Goal: Task Accomplishment & Management: Use online tool/utility

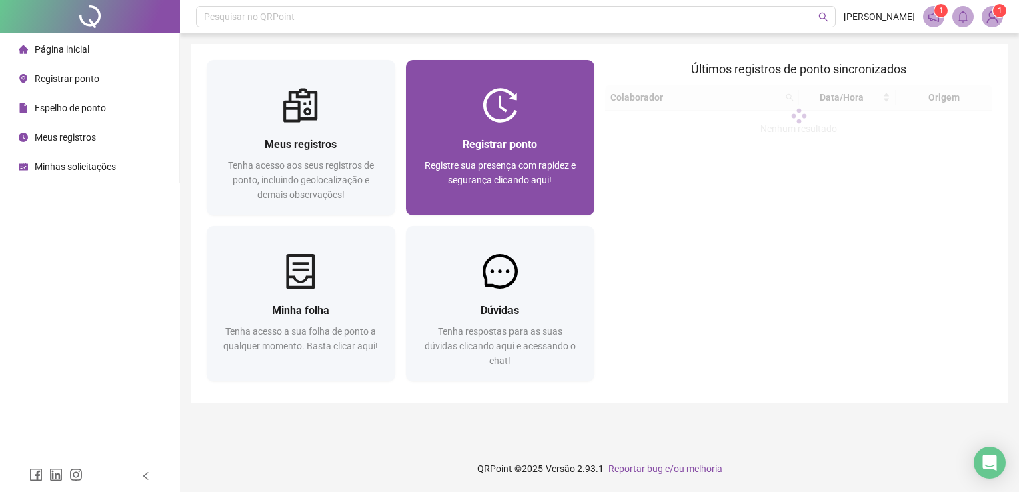
click at [531, 154] on div "Registrar ponto Registre sua presença com rapidez e segurança clicando aqui!" at bounding box center [500, 169] width 157 height 66
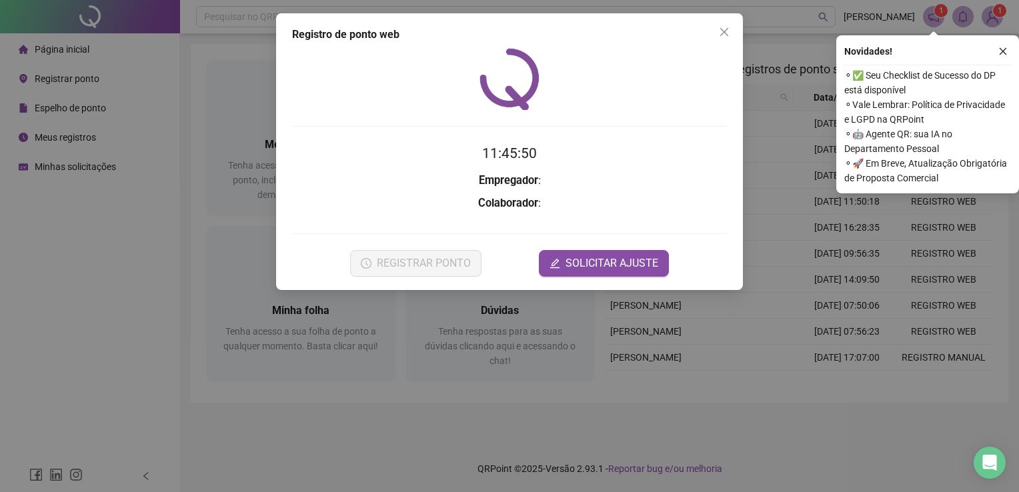
click at [1003, 50] on icon "close" at bounding box center [1002, 51] width 9 height 9
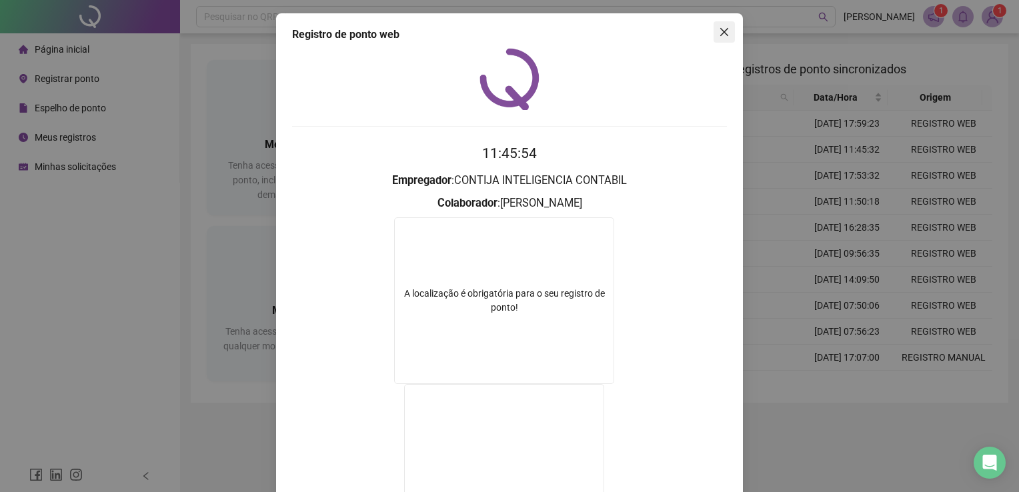
click at [719, 33] on icon "close" at bounding box center [724, 32] width 11 height 11
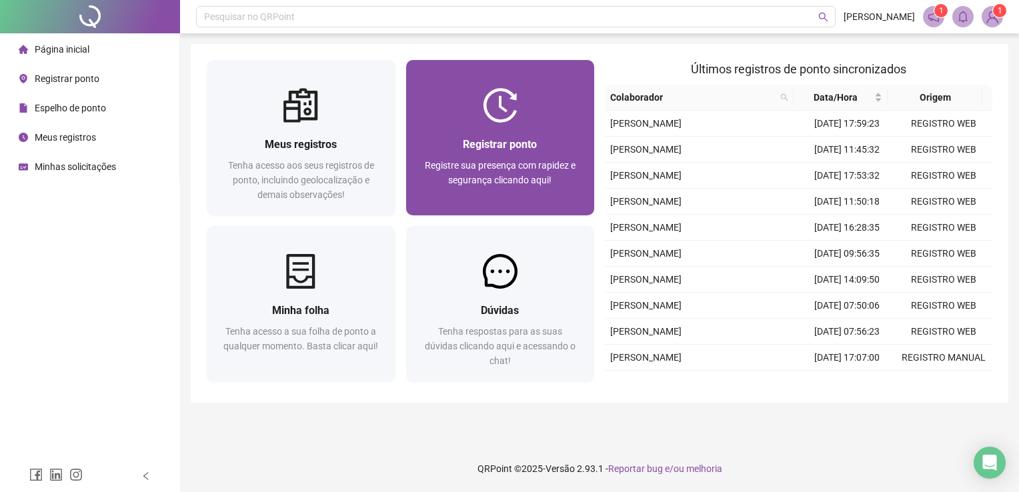
click at [534, 119] on div at bounding box center [500, 105] width 189 height 35
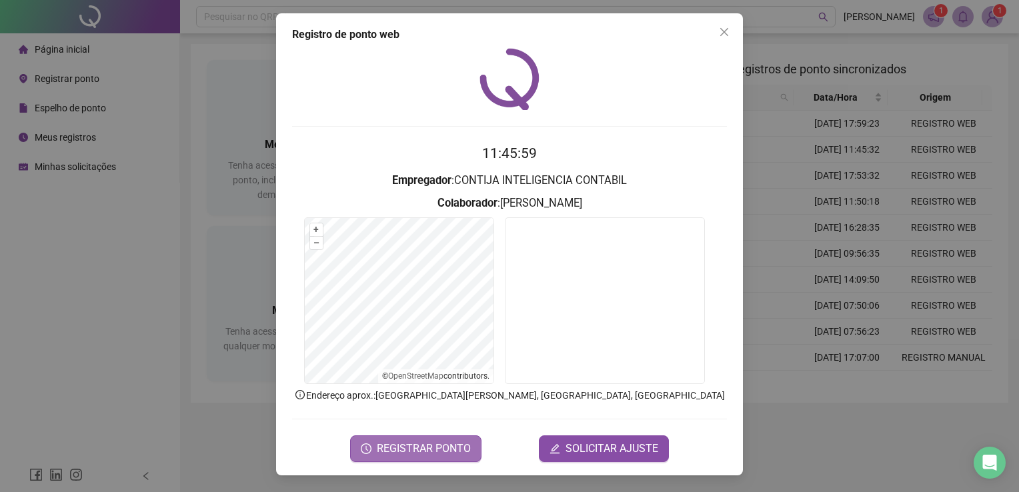
click at [431, 450] on span "REGISTRAR PONTO" at bounding box center [424, 449] width 94 height 16
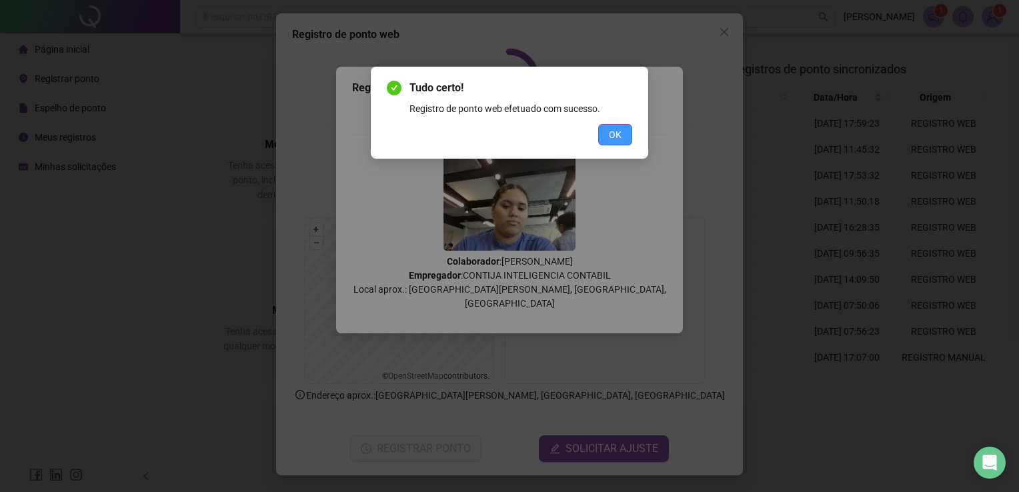
click at [610, 135] on span "OK" at bounding box center [615, 134] width 13 height 15
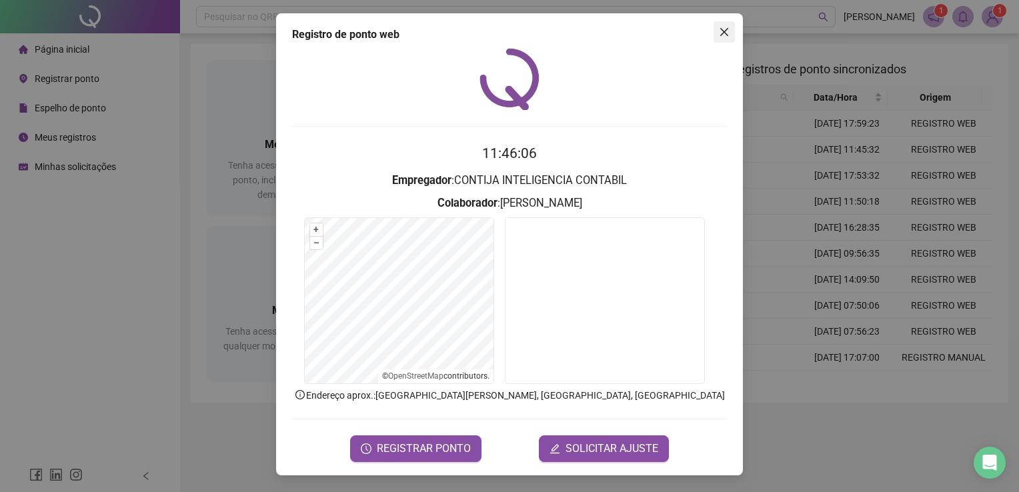
click at [728, 33] on icon "close" at bounding box center [724, 32] width 11 height 11
